Goal: Check status: Check status

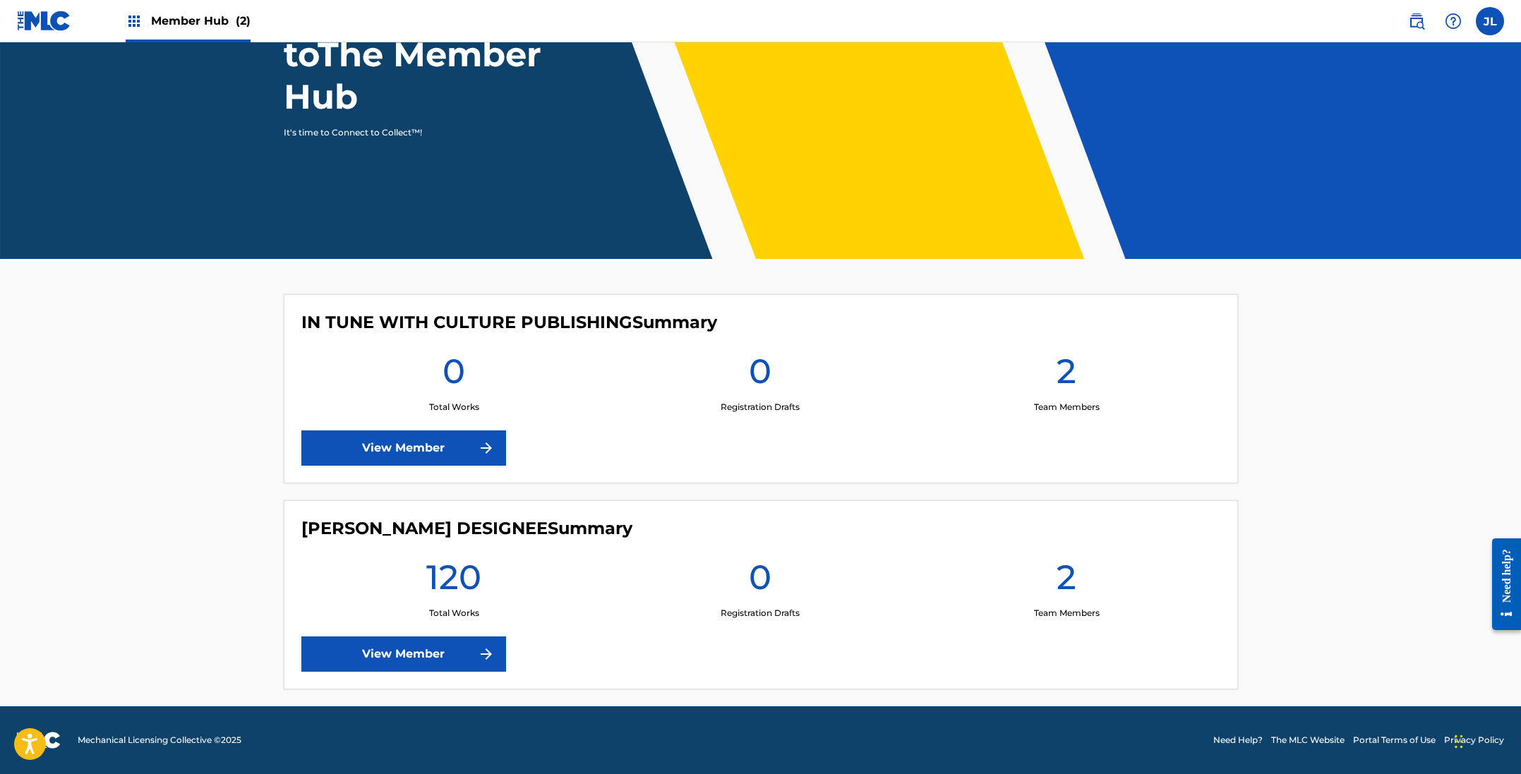
scroll to position [155, 0]
click at [443, 651] on link "View Member" at bounding box center [403, 654] width 205 height 35
click at [433, 654] on link "View Member" at bounding box center [403, 654] width 205 height 35
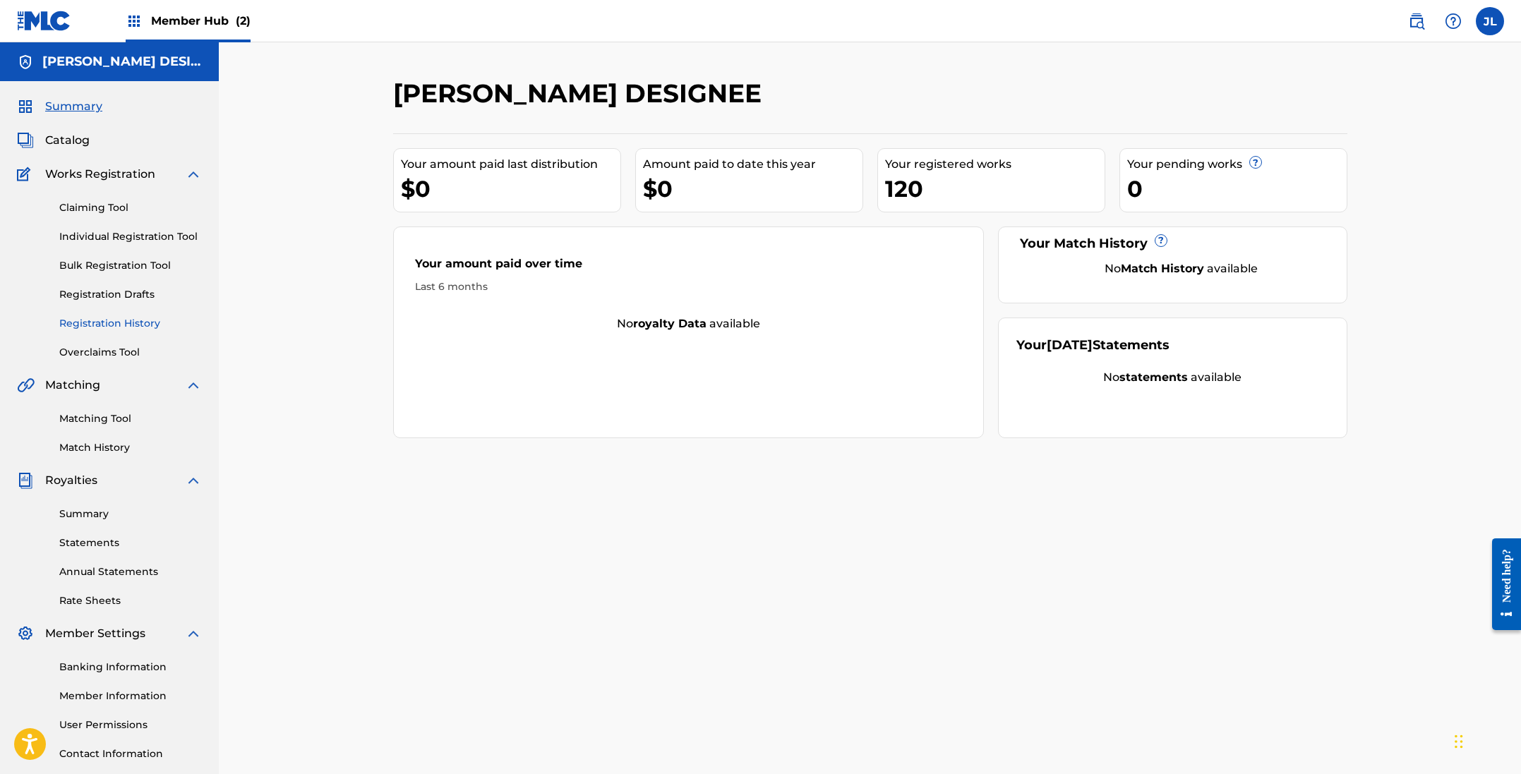
click at [112, 322] on link "Registration History" at bounding box center [130, 323] width 143 height 15
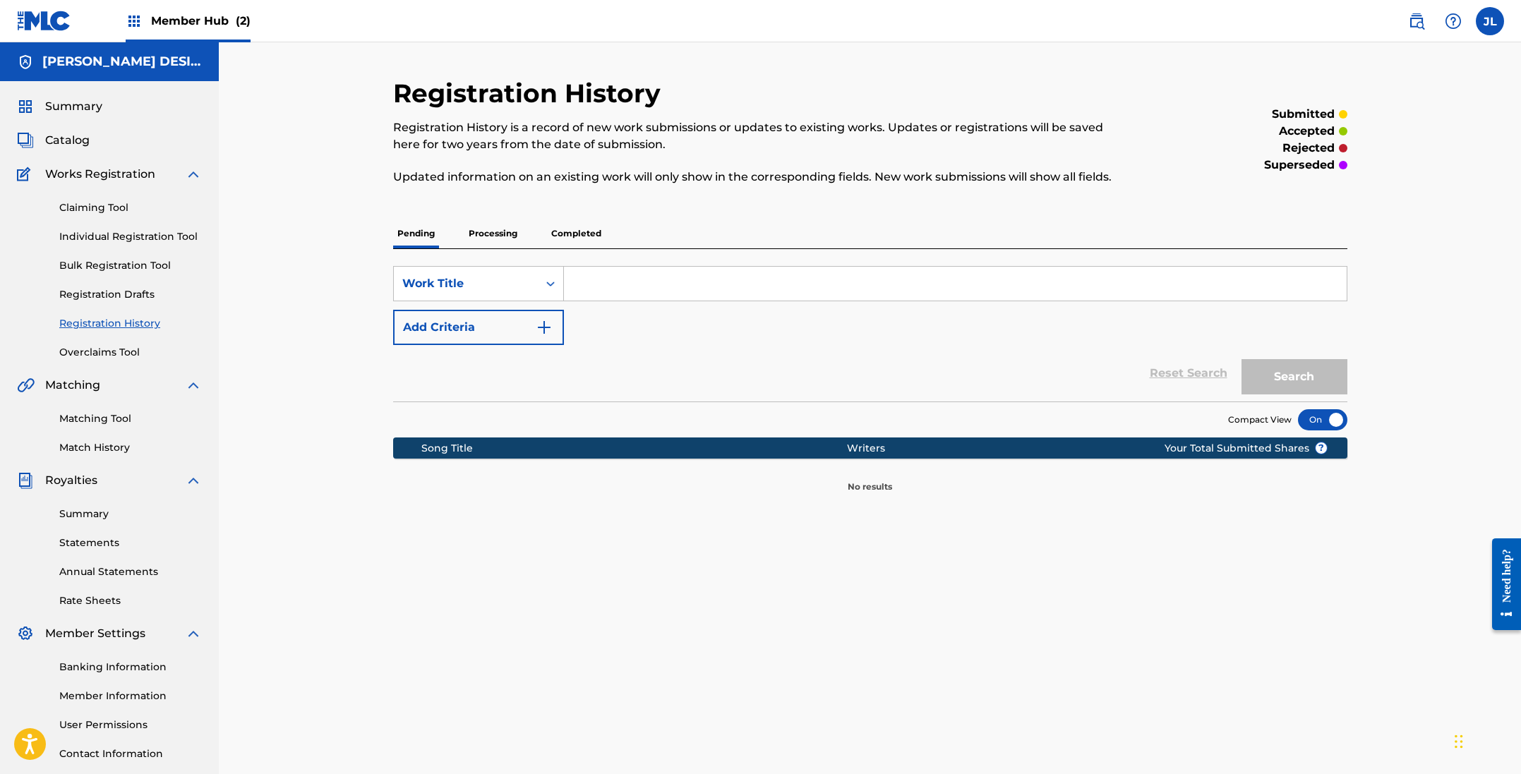
scroll to position [0, 1]
click at [642, 287] on input "Search Form" at bounding box center [955, 284] width 783 height 34
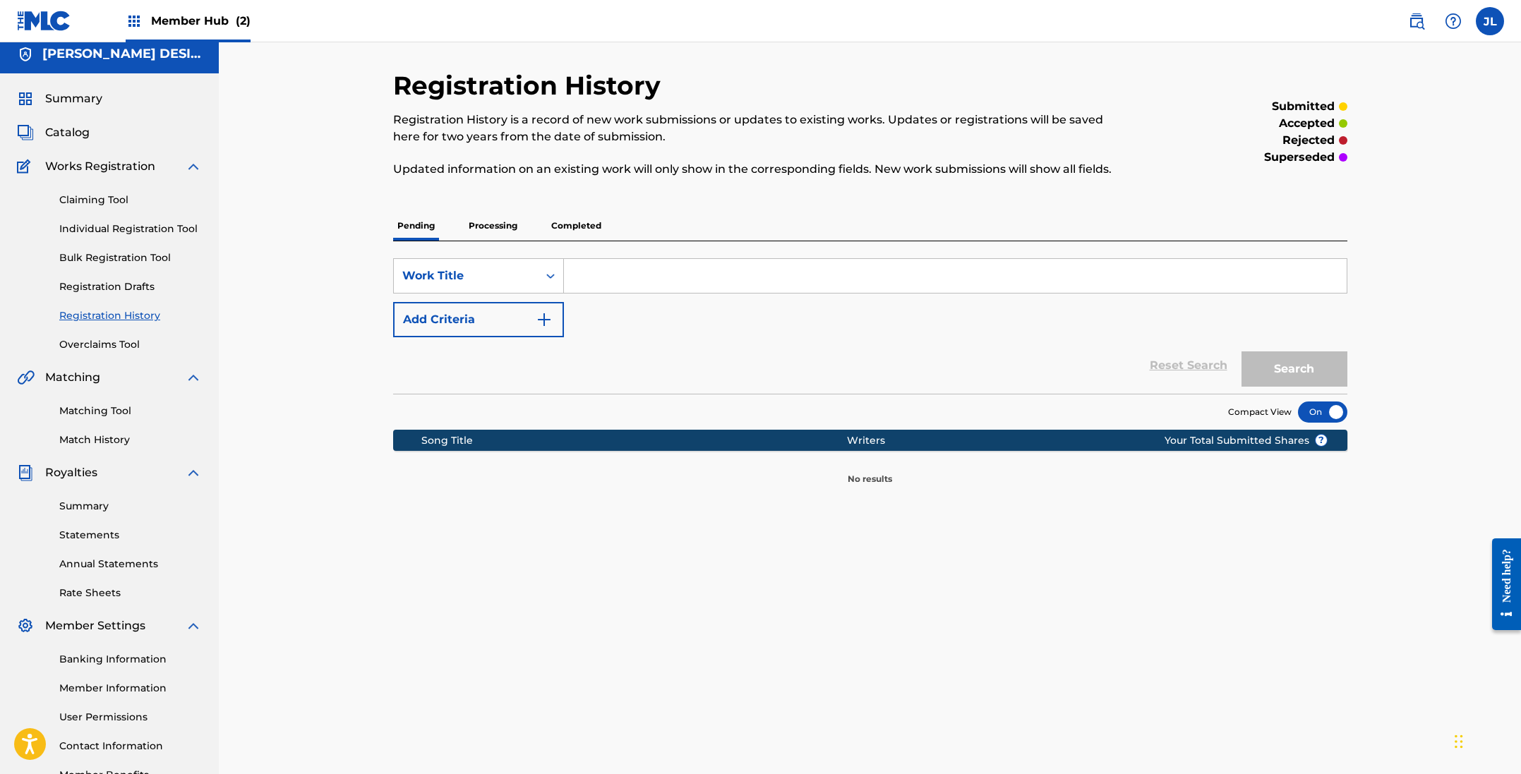
scroll to position [6, 0]
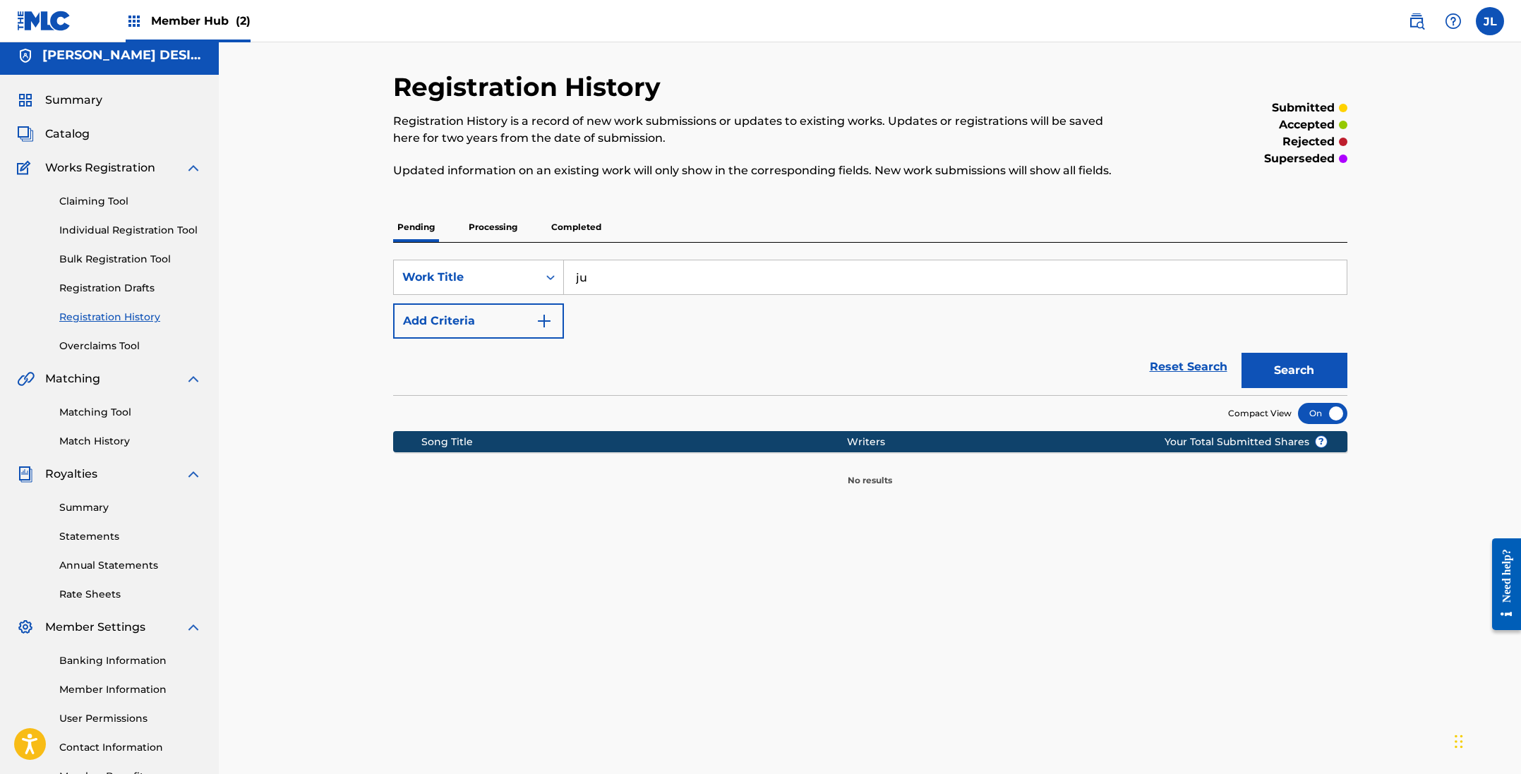
type input "j"
click at [1294, 371] on button "Search" at bounding box center [1295, 370] width 106 height 35
click at [708, 279] on input "[PERSON_NAME] family tree publshing" at bounding box center [955, 277] width 783 height 34
type input "[PERSON_NAME] family tree publishing"
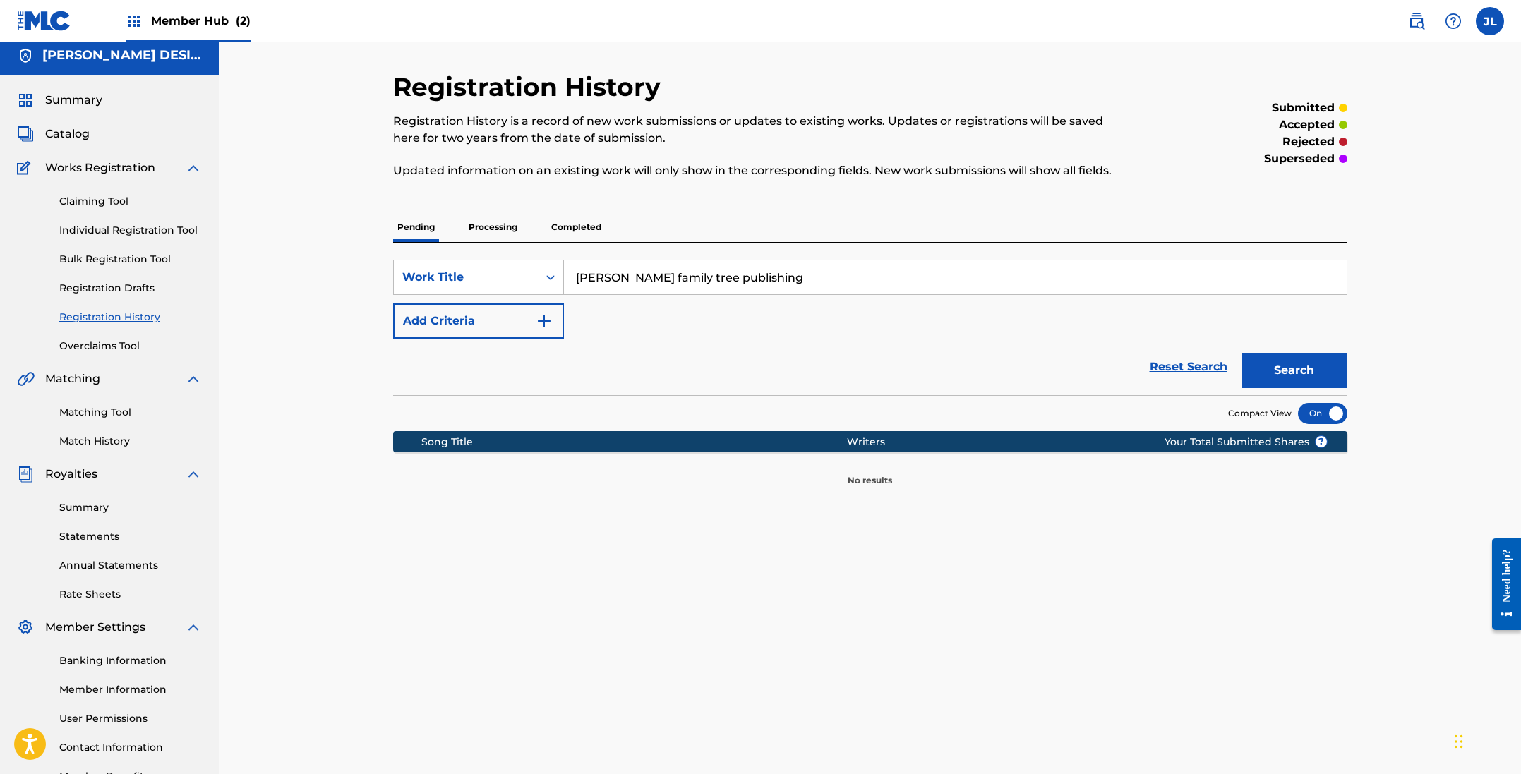
click at [1294, 371] on button "Search" at bounding box center [1295, 370] width 106 height 35
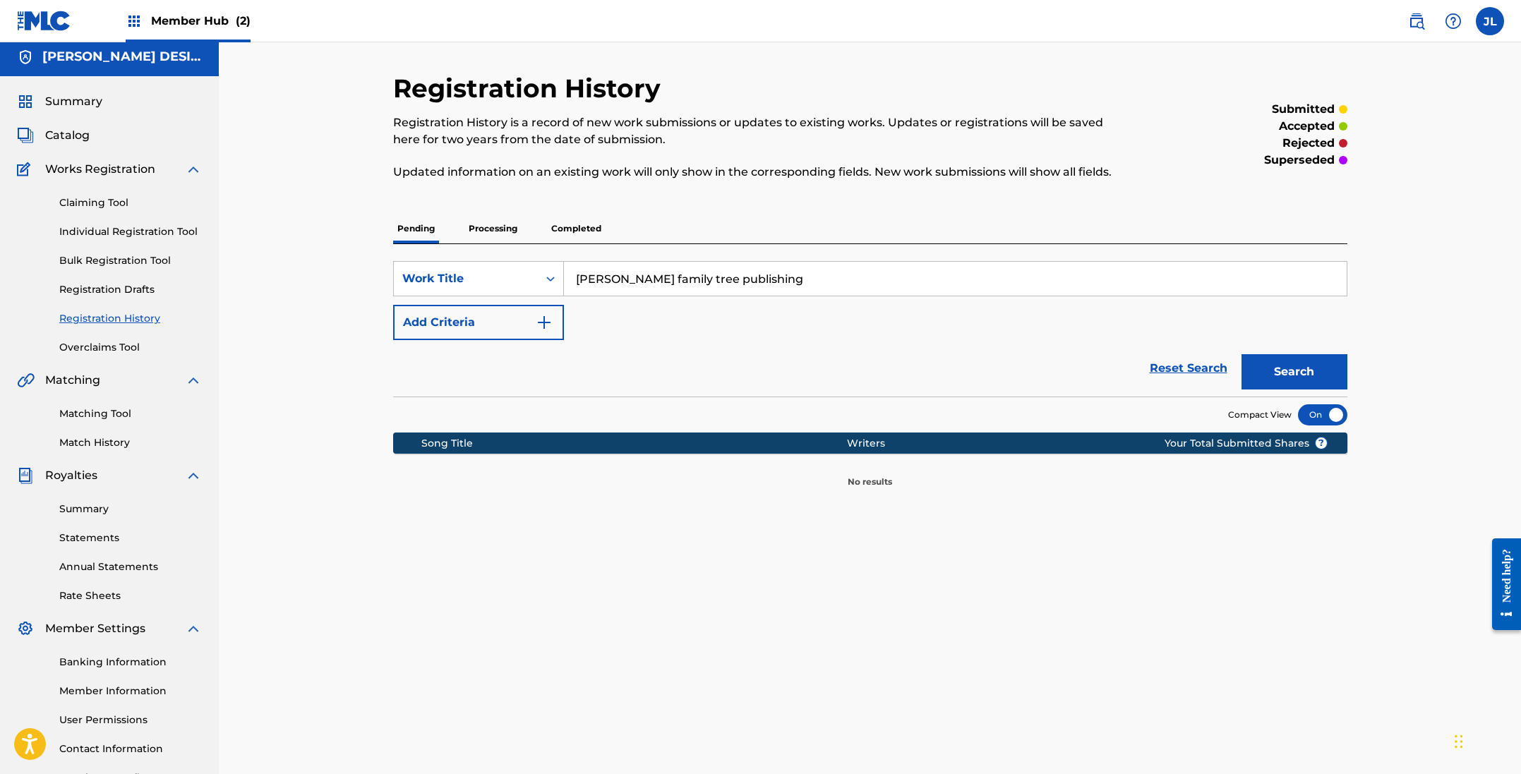
scroll to position [4, 0]
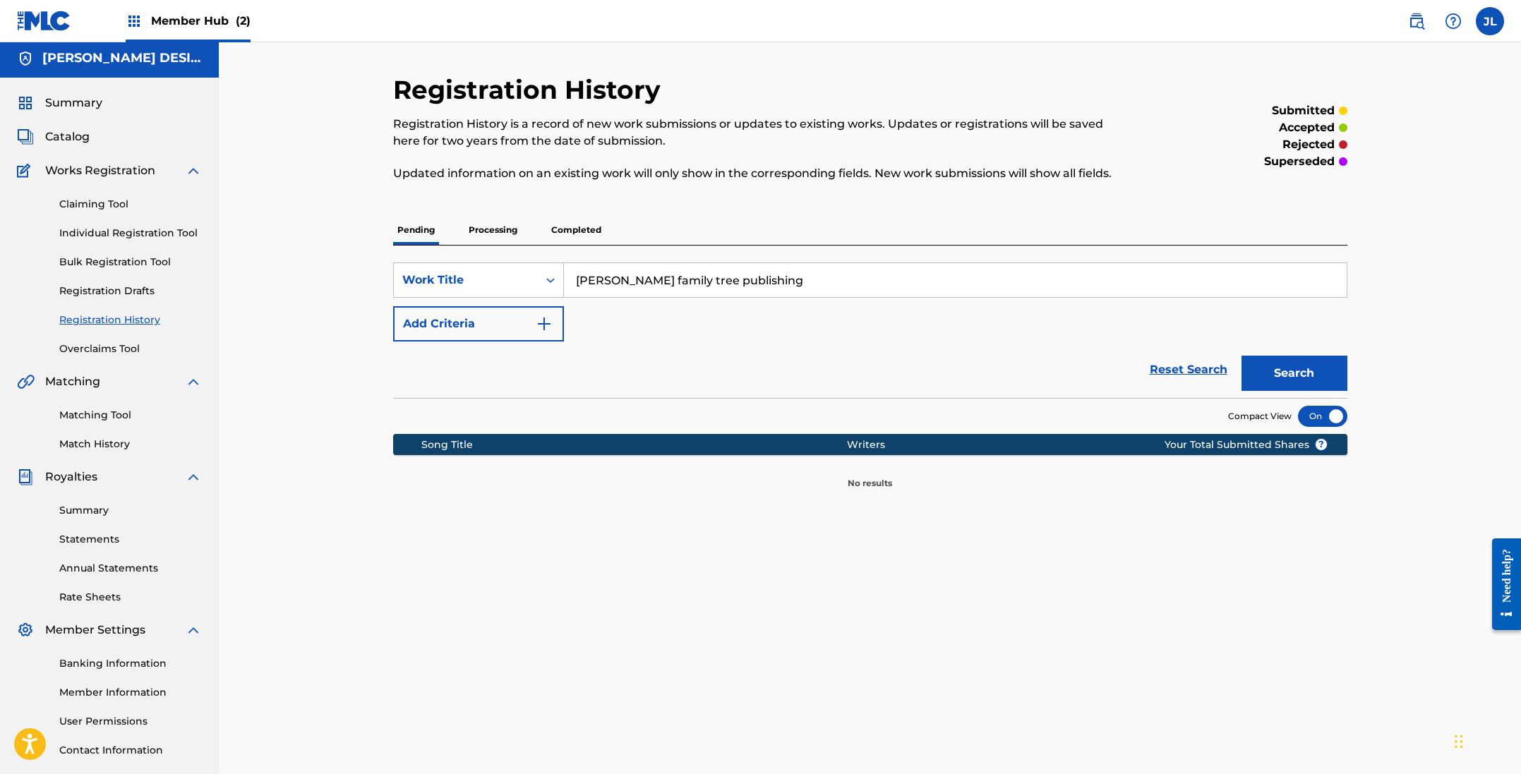
click at [757, 277] on input "[PERSON_NAME] family tree publishing" at bounding box center [955, 280] width 783 height 34
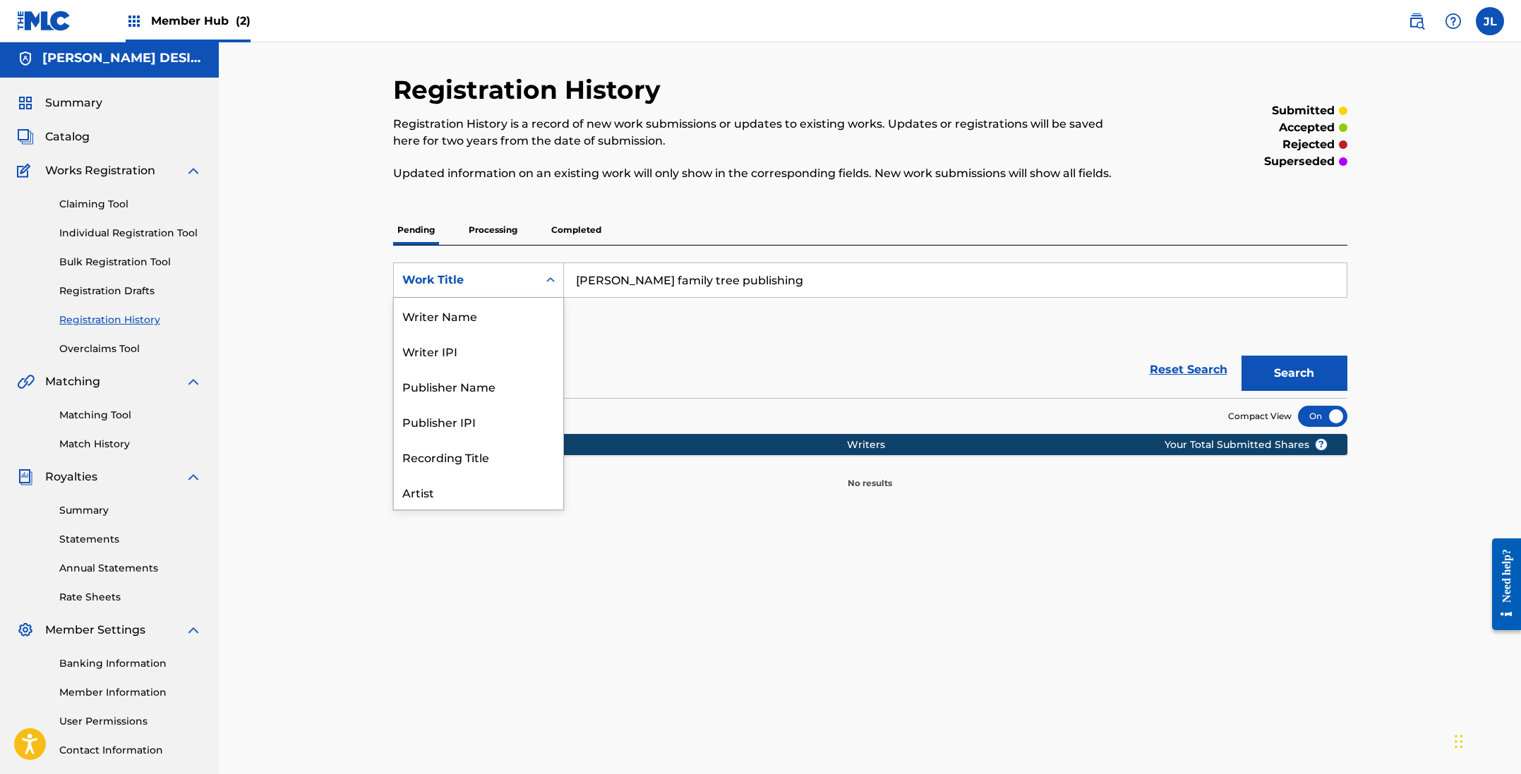
click at [543, 280] on div "Search Form" at bounding box center [550, 280] width 25 height 25
click at [490, 319] on div "Publisher Name" at bounding box center [478, 315] width 169 height 35
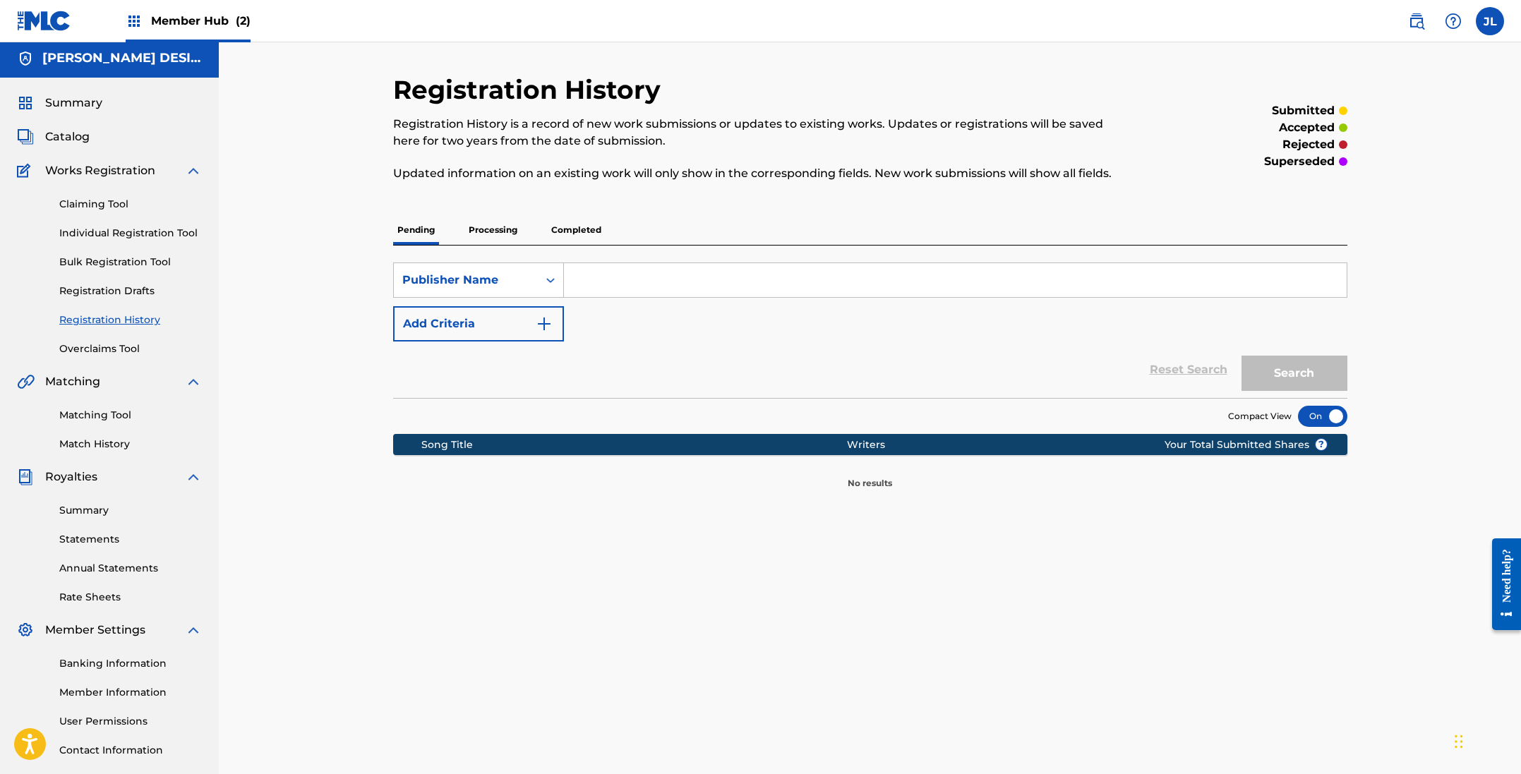
click at [651, 284] on input "Search Form" at bounding box center [955, 280] width 783 height 34
click at [1294, 373] on button "Search" at bounding box center [1295, 373] width 106 height 35
type input "[PERSON_NAME] family tree"
click at [1294, 373] on button "Search" at bounding box center [1295, 373] width 106 height 35
click at [468, 289] on div "Publisher Name" at bounding box center [466, 280] width 144 height 27
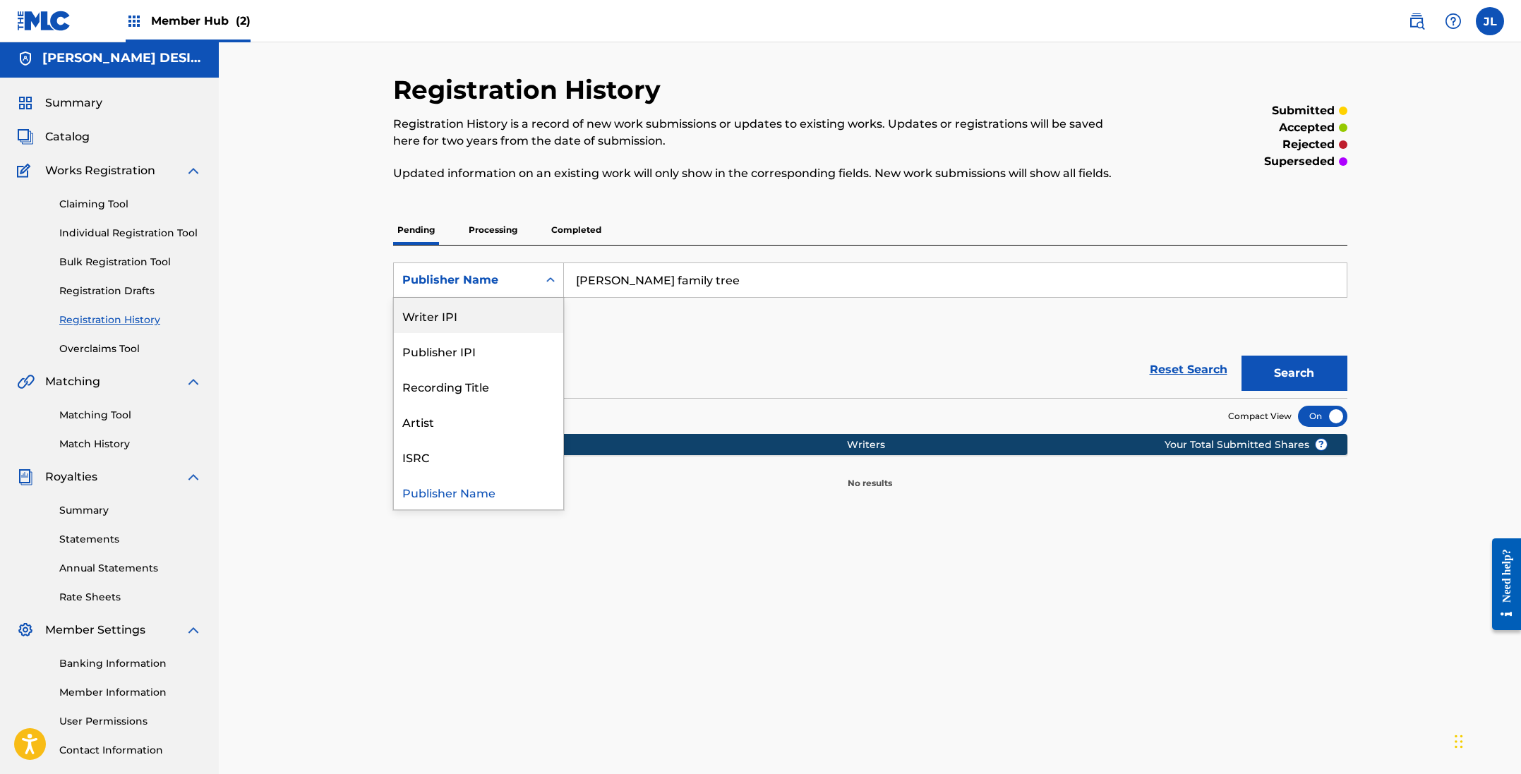
click at [632, 359] on div "Reset Search Search" at bounding box center [870, 370] width 954 height 56
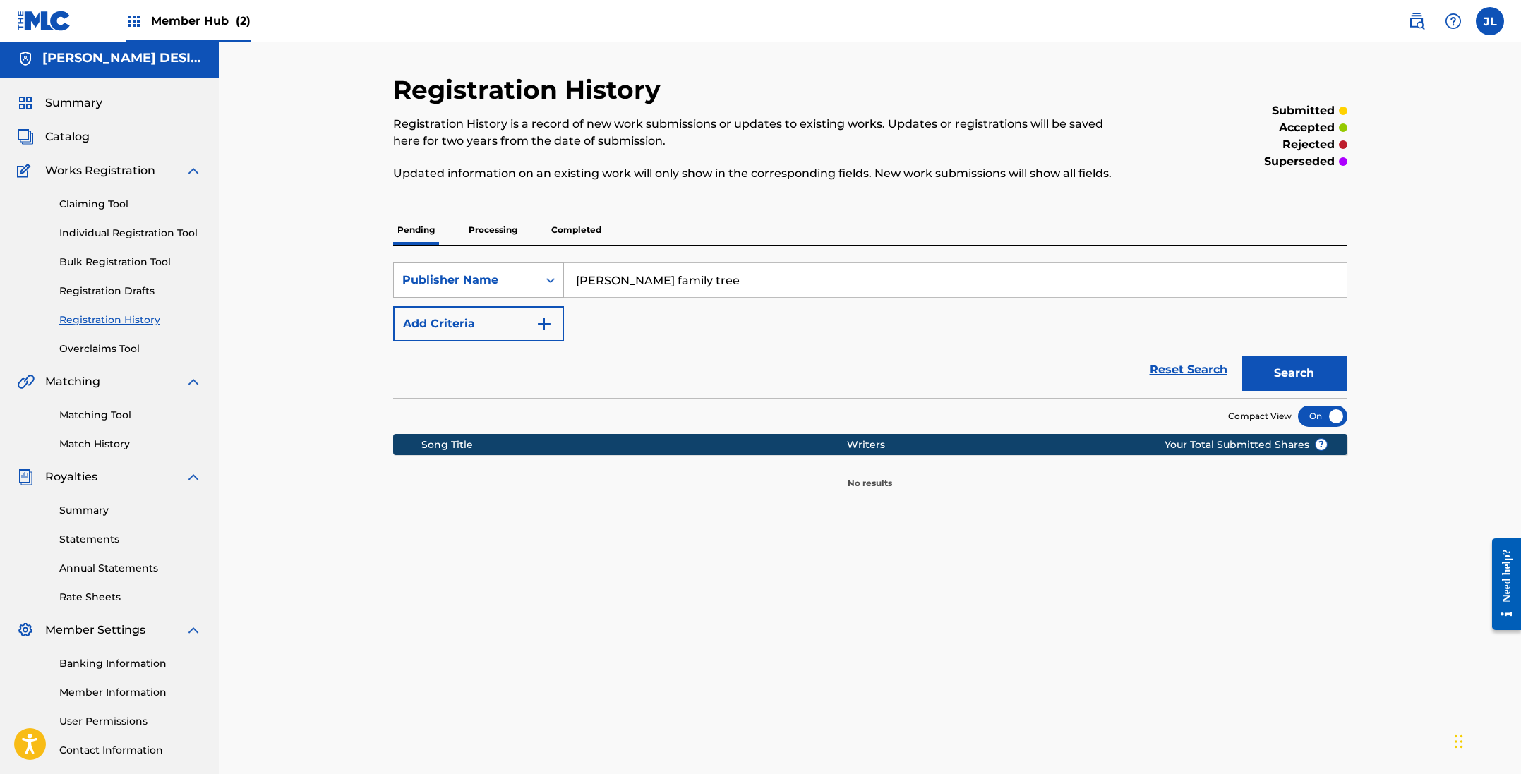
click at [534, 289] on div "Publisher Name" at bounding box center [466, 280] width 144 height 27
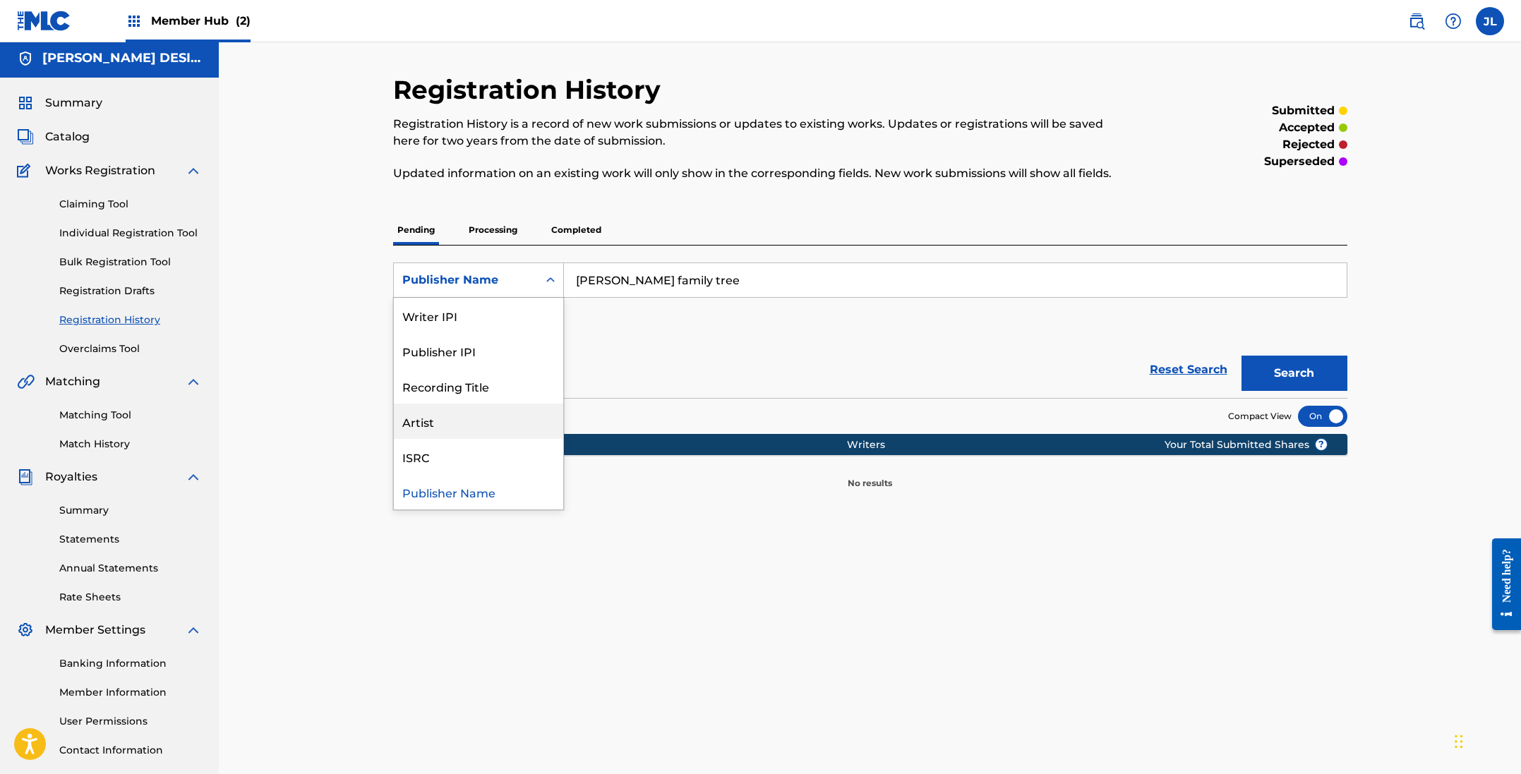
click at [416, 427] on div "Artist" at bounding box center [478, 421] width 169 height 35
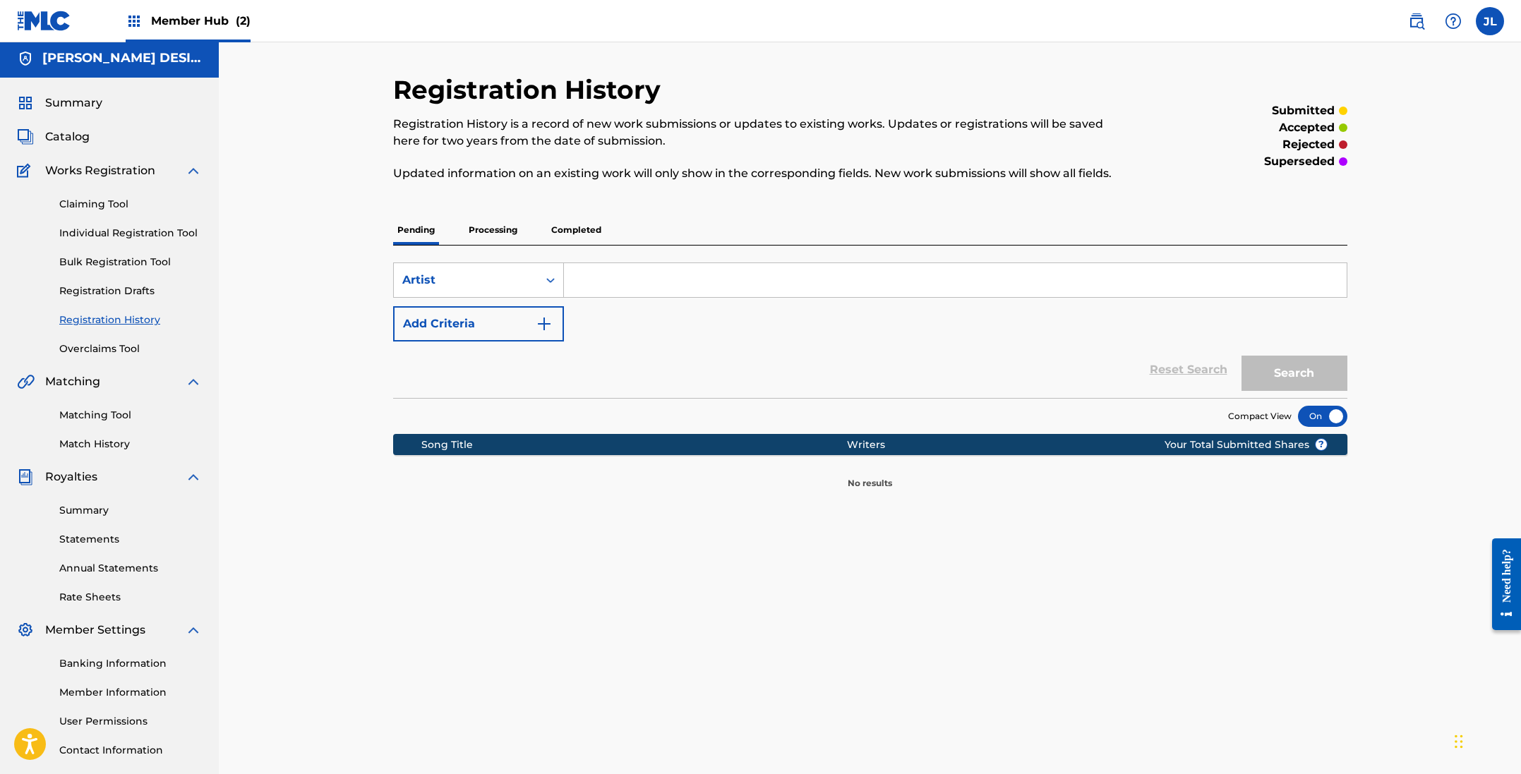
click at [615, 277] on input "Search Form" at bounding box center [955, 280] width 783 height 34
type input "red licorice"
click at [1294, 373] on button "Search" at bounding box center [1295, 373] width 106 height 35
click at [486, 227] on p "Processing" at bounding box center [492, 230] width 57 height 30
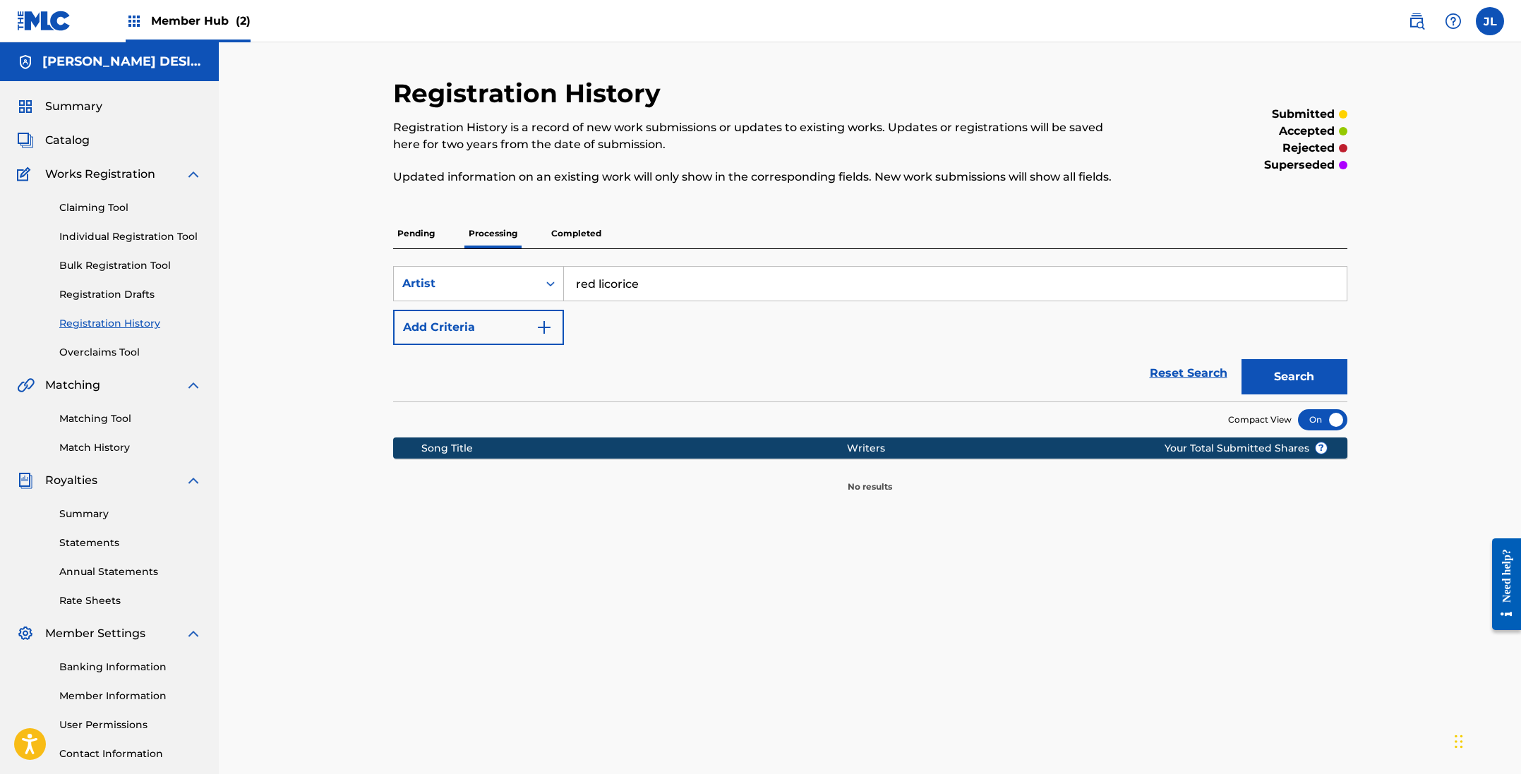
click at [558, 234] on p "Completed" at bounding box center [576, 234] width 59 height 30
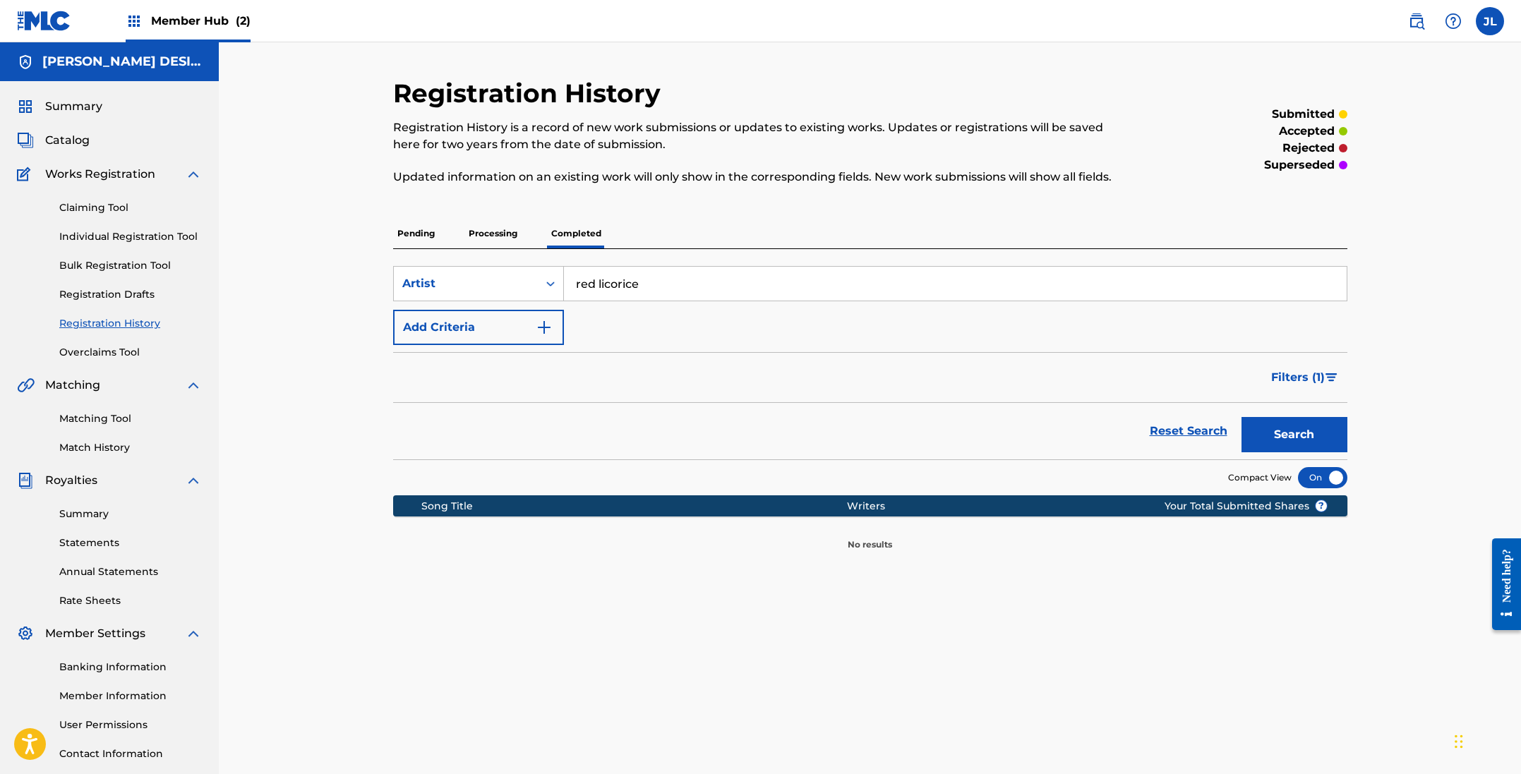
click at [423, 235] on p "Pending" at bounding box center [416, 234] width 46 height 30
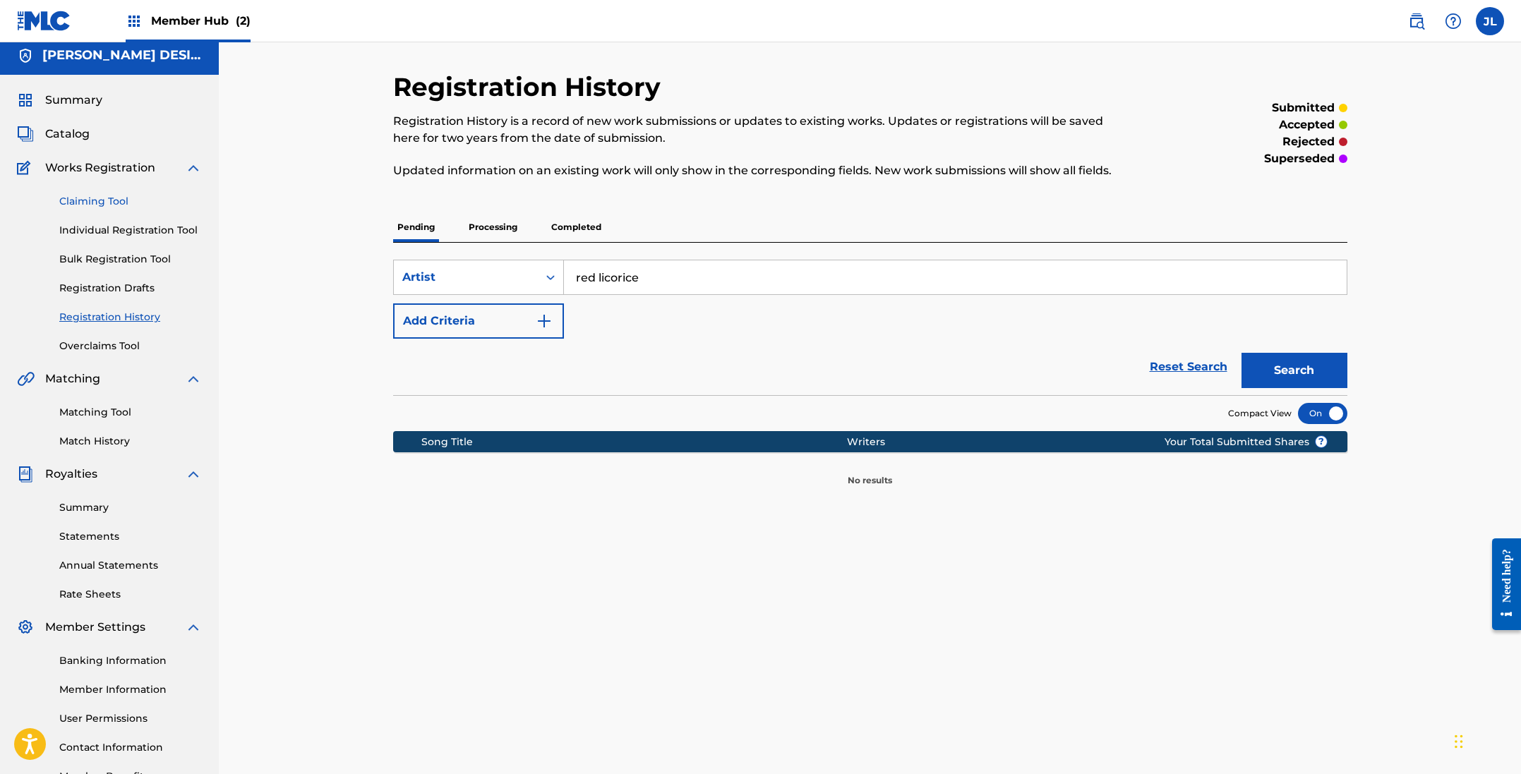
scroll to position [16, 1]
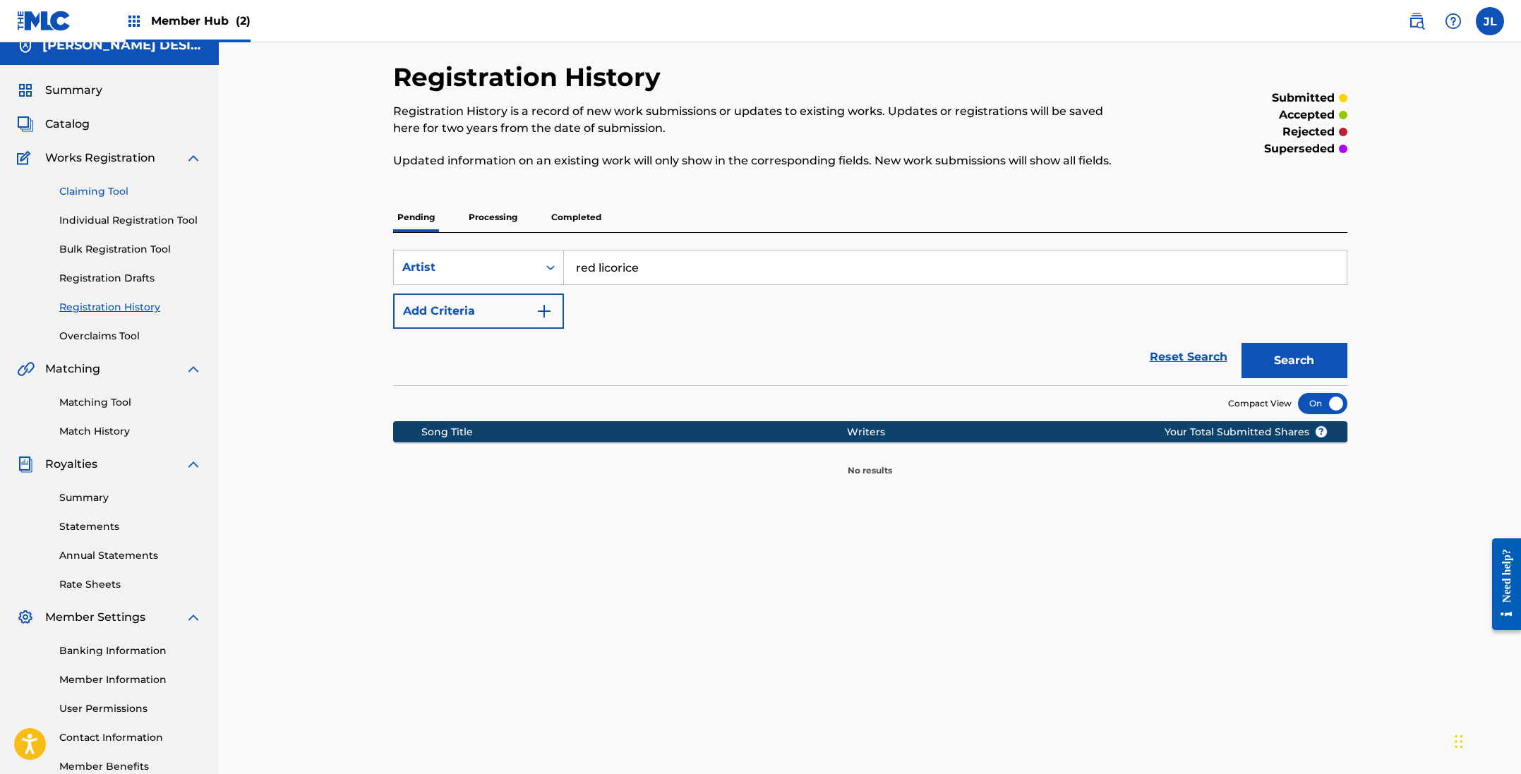
click at [101, 198] on div "Claiming Tool Individual Registration Tool Bulk Registration Tool Registration …" at bounding box center [109, 255] width 185 height 177
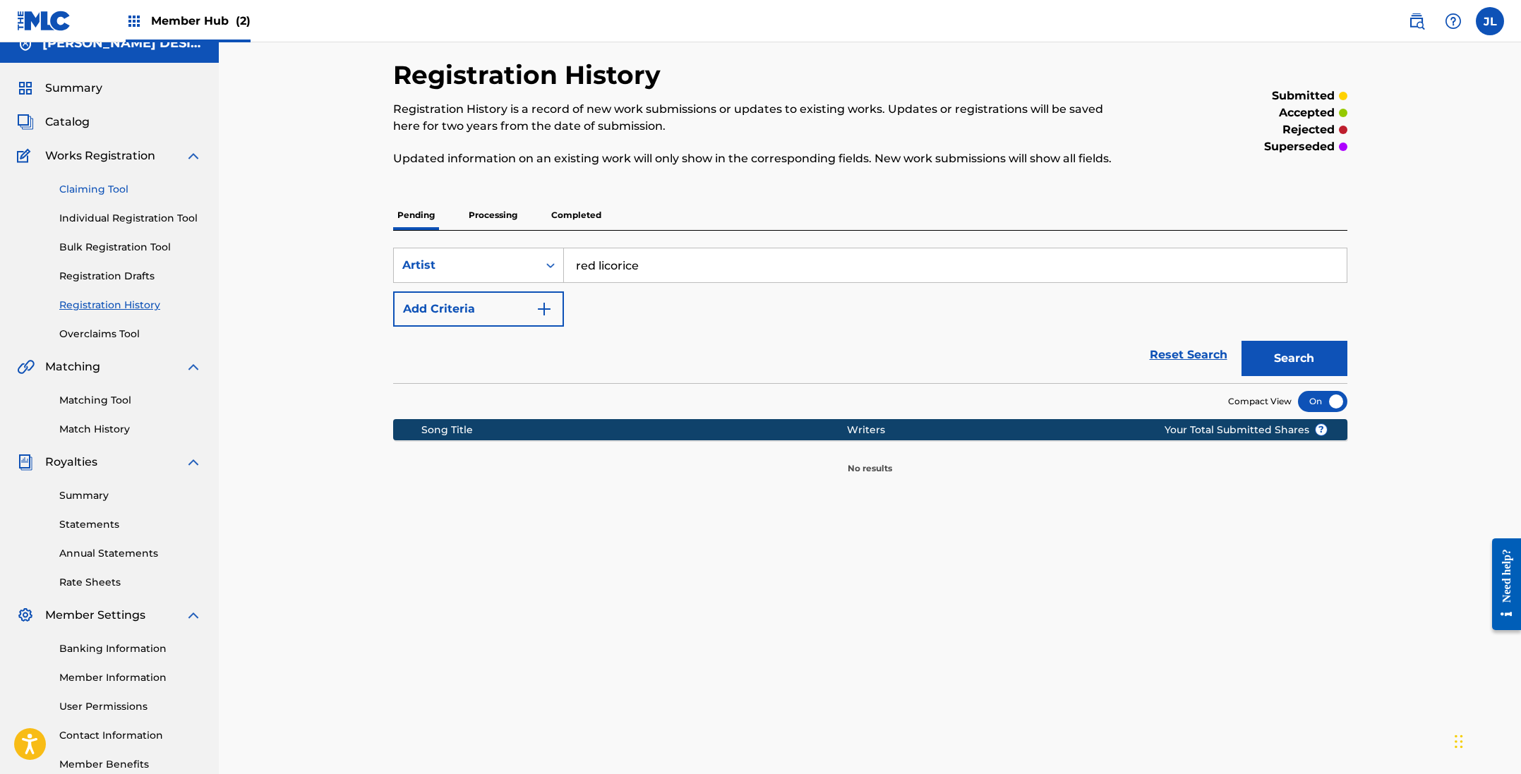
click at [84, 194] on link "Claiming Tool" at bounding box center [130, 189] width 143 height 15
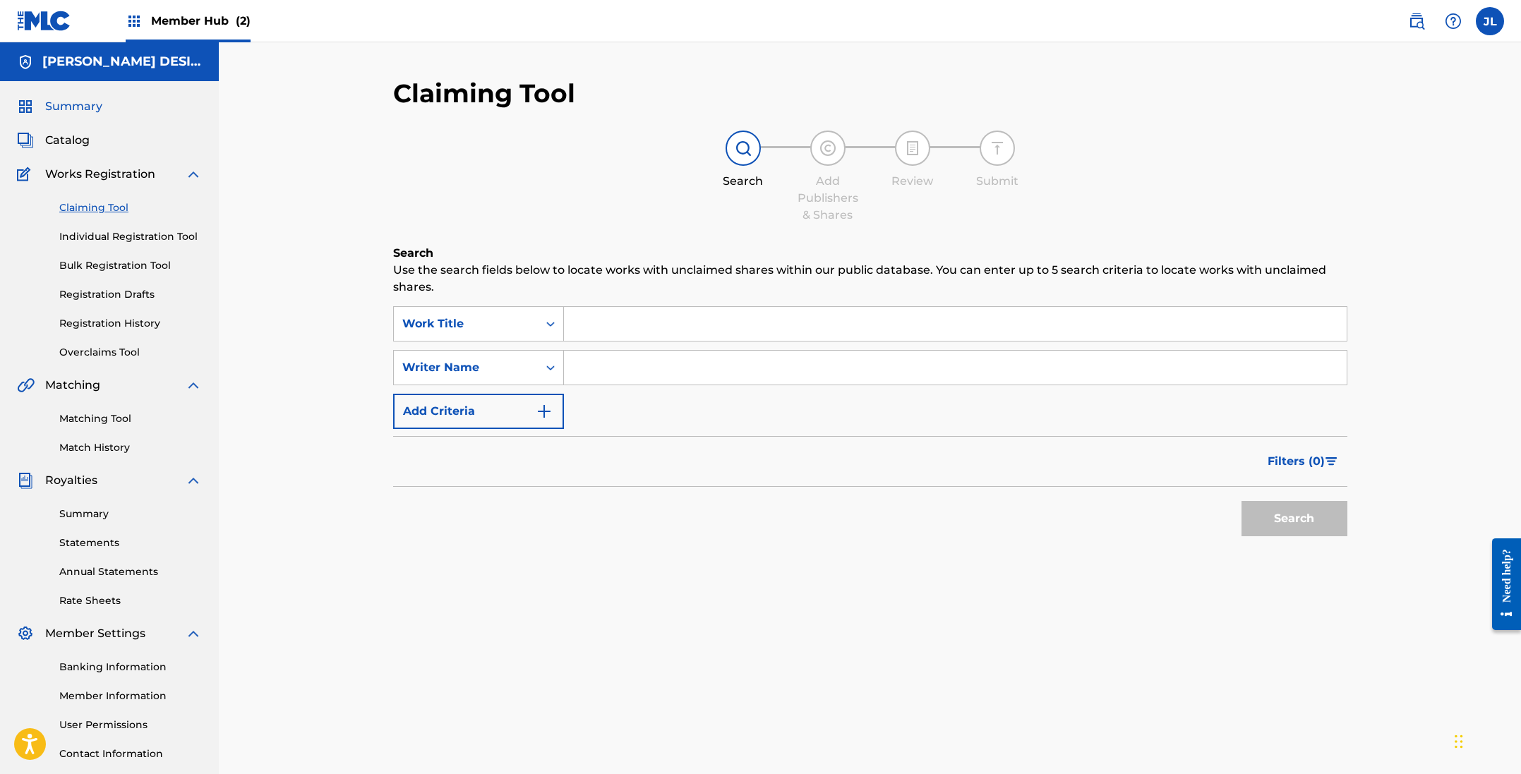
click at [88, 104] on span "Summary" at bounding box center [73, 106] width 57 height 17
